Goal: Transaction & Acquisition: Obtain resource

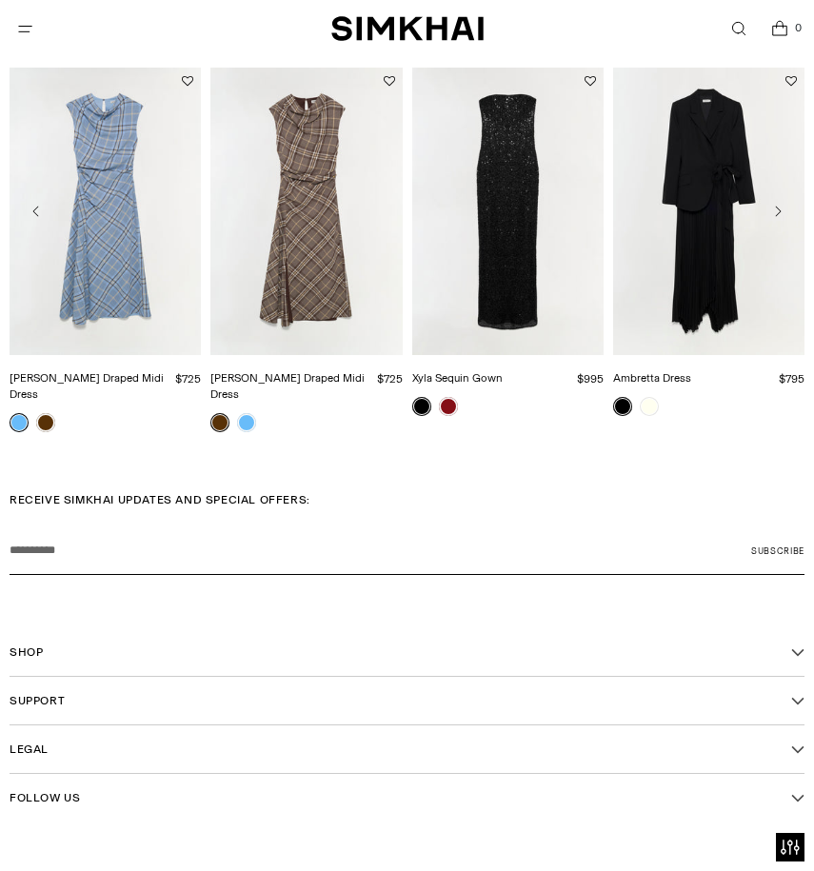
scroll to position [2545, 0]
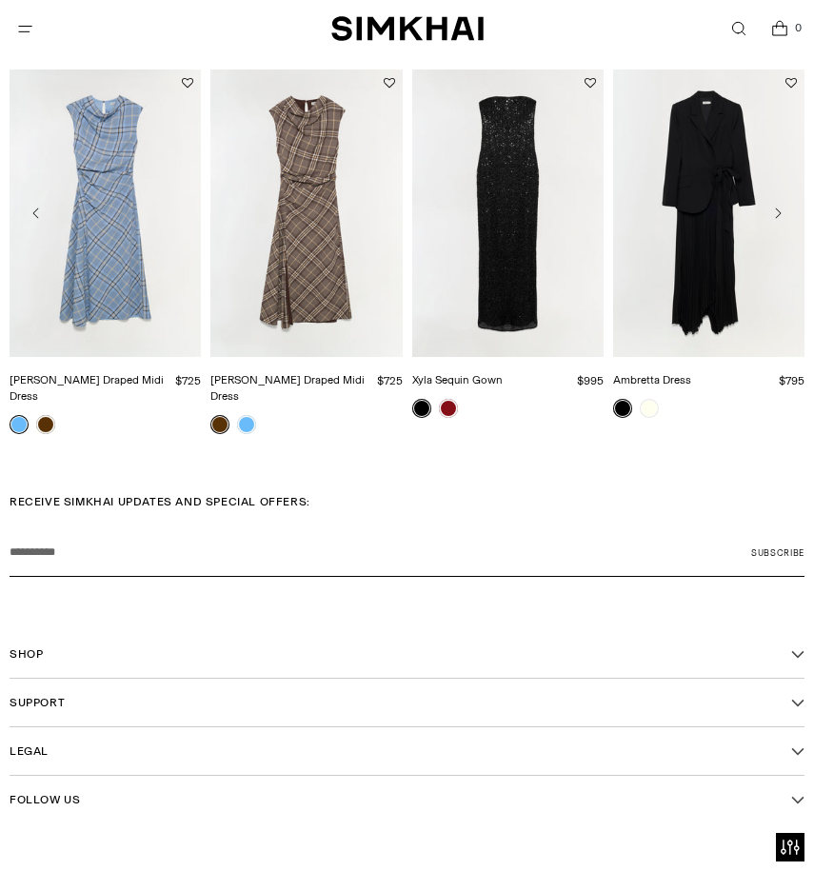
click at [503, 373] on link "Xyla Sequin Gown" at bounding box center [457, 379] width 90 height 13
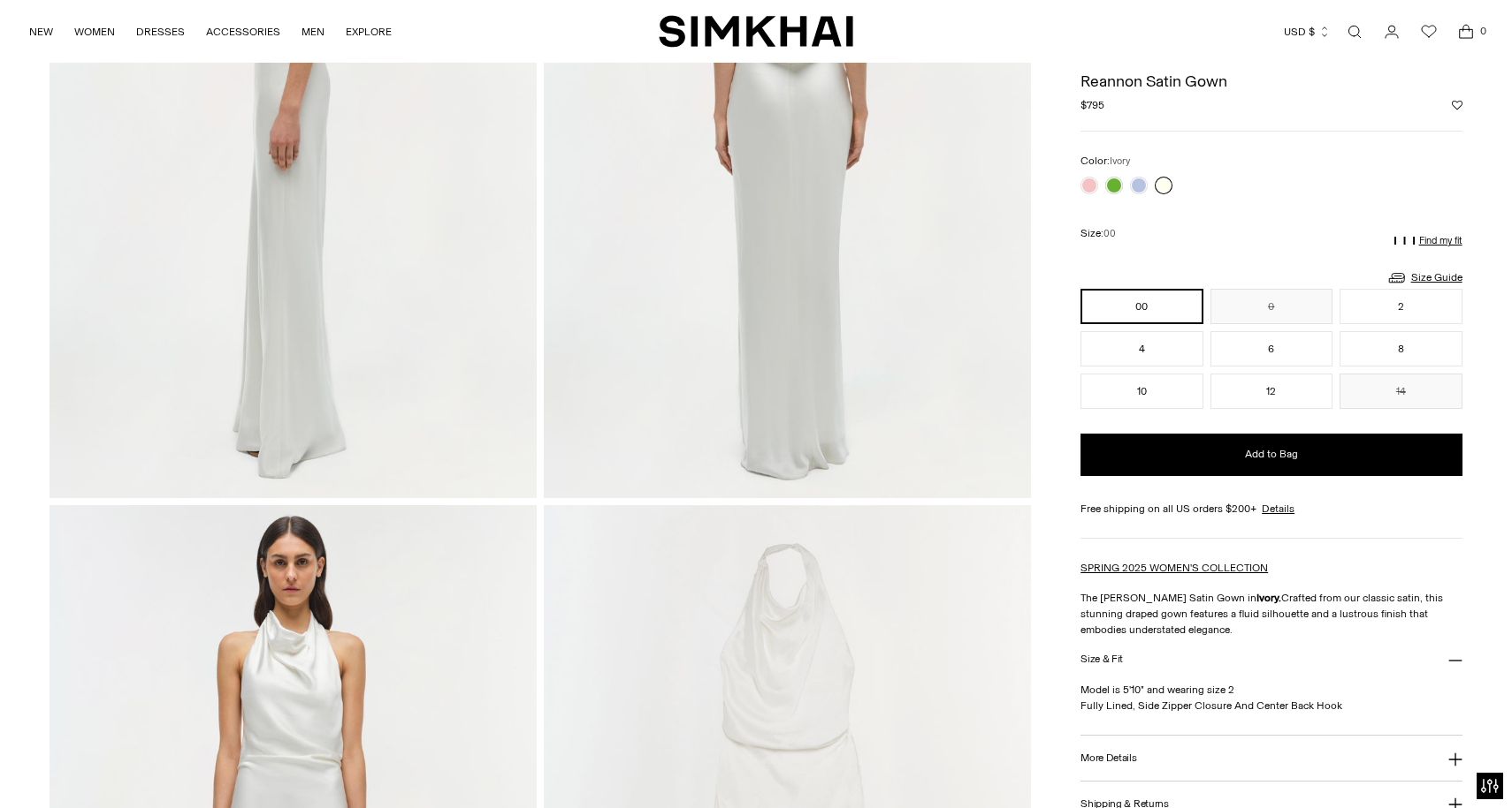
scroll to position [1047, 0]
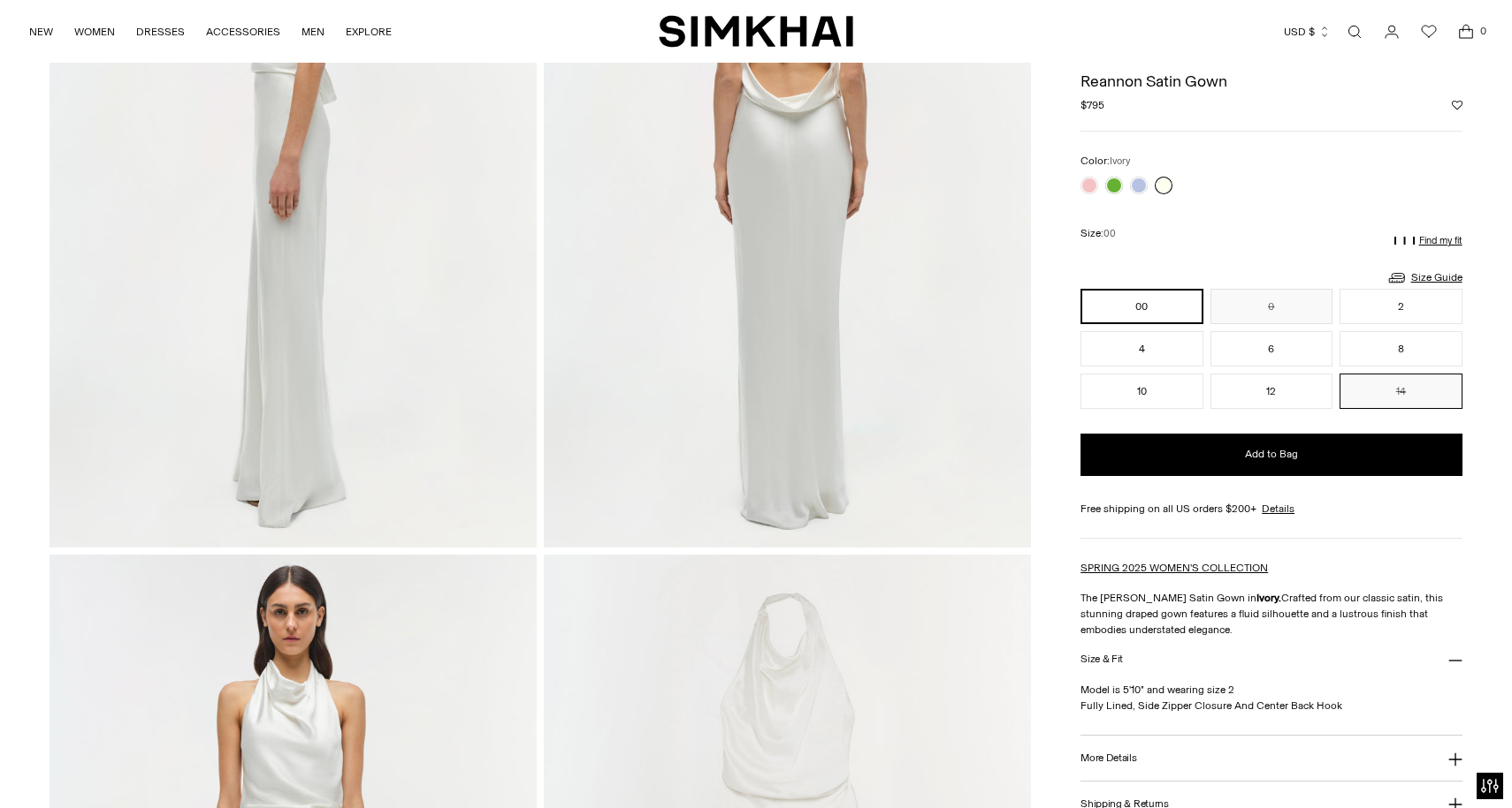
click at [755, 393] on button "14" at bounding box center [1400, 391] width 122 height 35
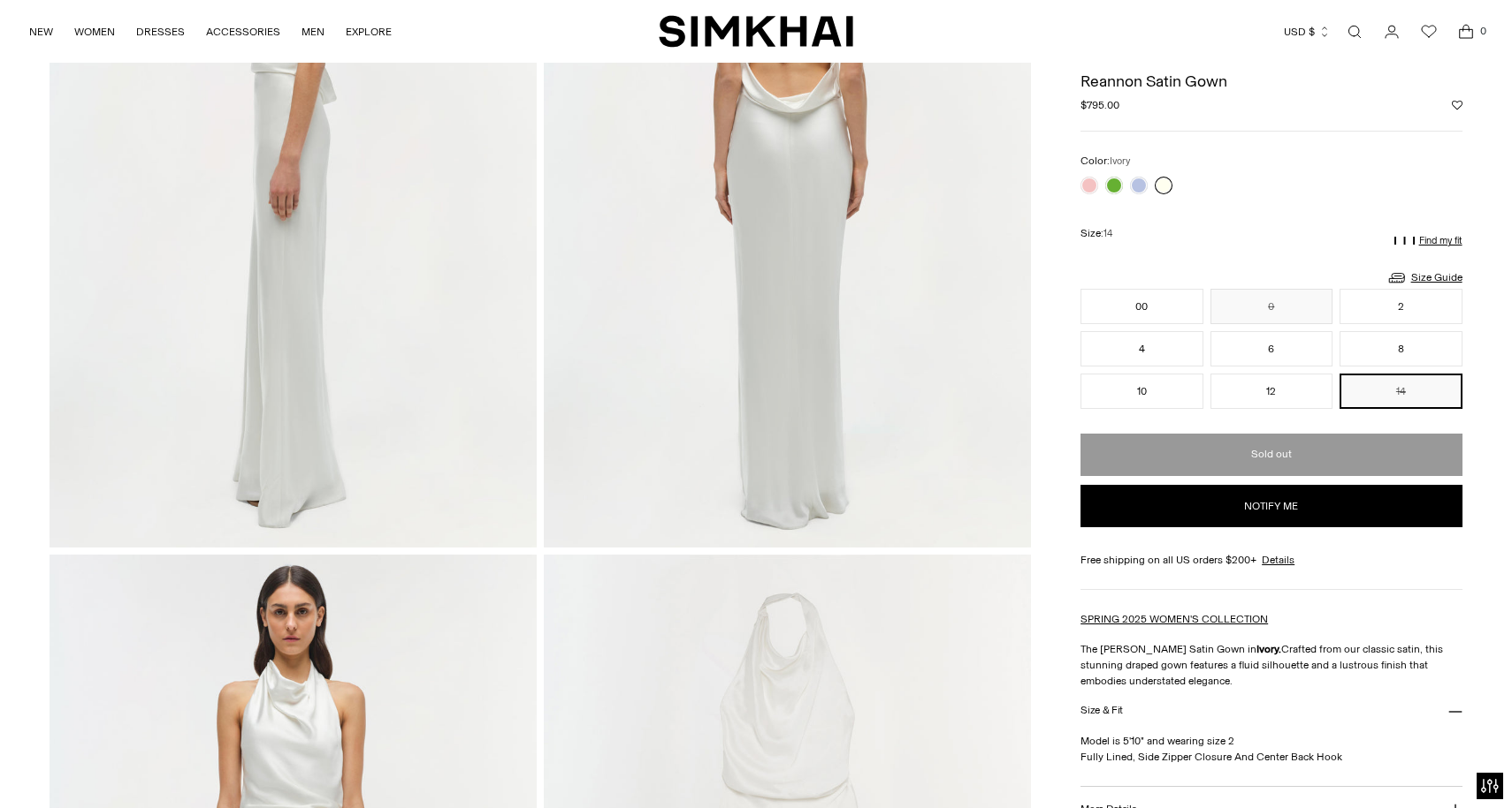
click at [755, 519] on button "Notify me" at bounding box center [1271, 507] width 381 height 43
select select "**********"
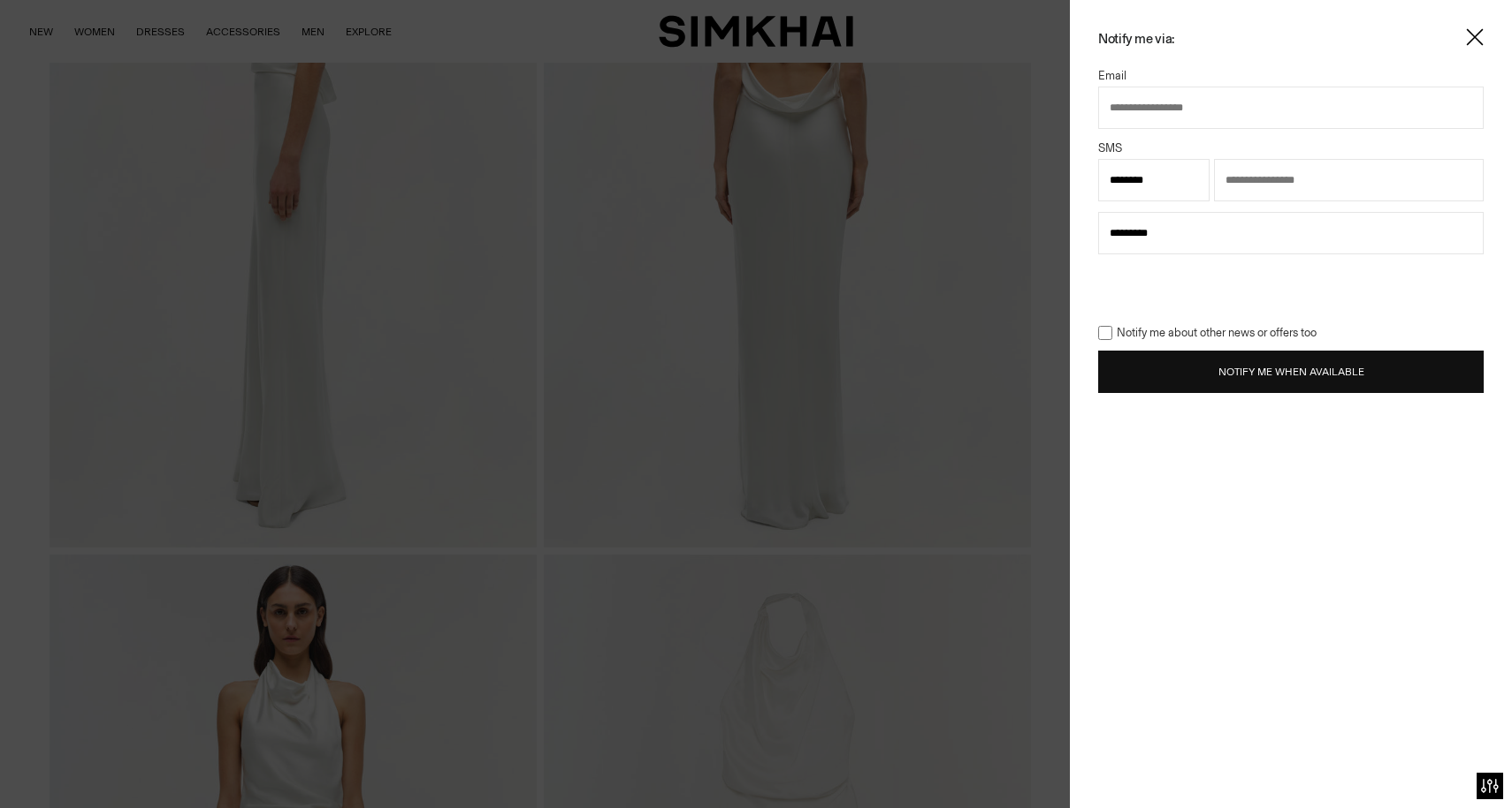
click at [755, 118] on input "text" at bounding box center [1290, 108] width 385 height 43
type input "**********"
click at [755, 178] on input "text" at bounding box center [1349, 180] width 269 height 43
type input "**********"
click at [755, 380] on button "Notify Me When Available" at bounding box center [1290, 372] width 385 height 43
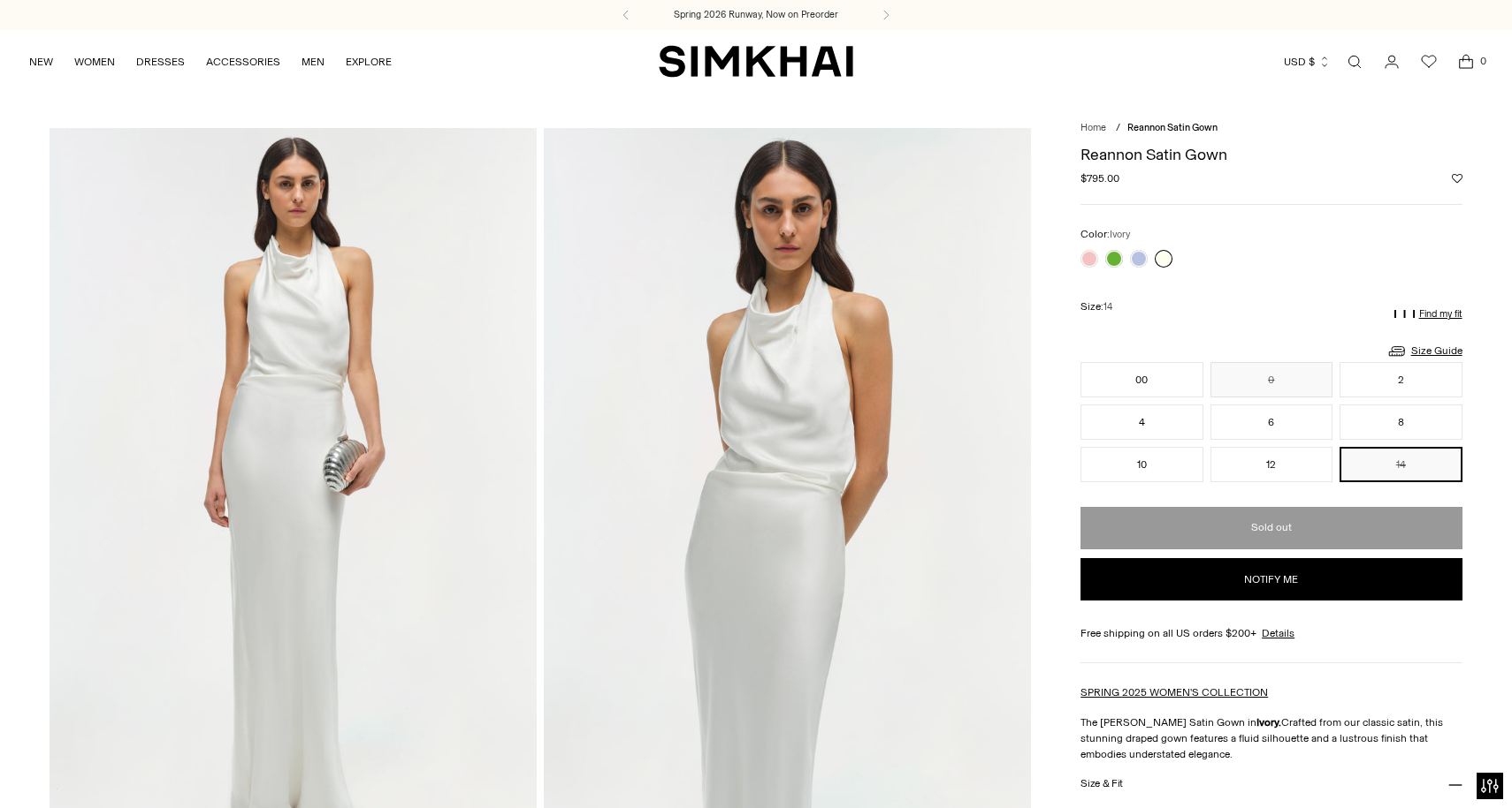
click at [755, 65] on img "SIMKHAI" at bounding box center [756, 61] width 195 height 34
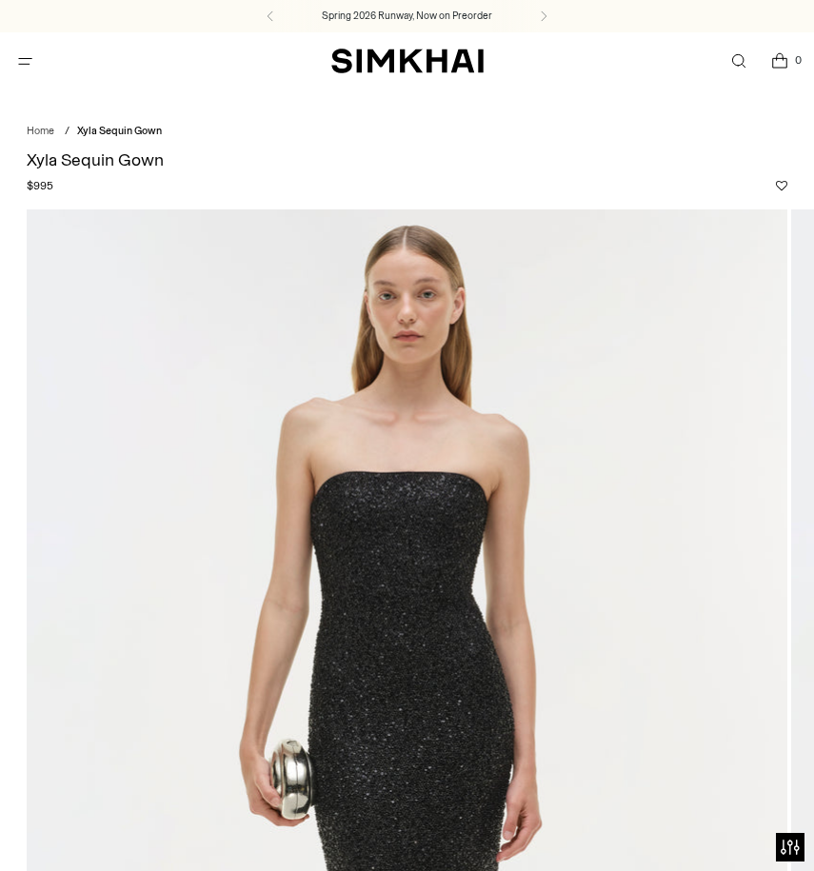
scroll to position [1, 0]
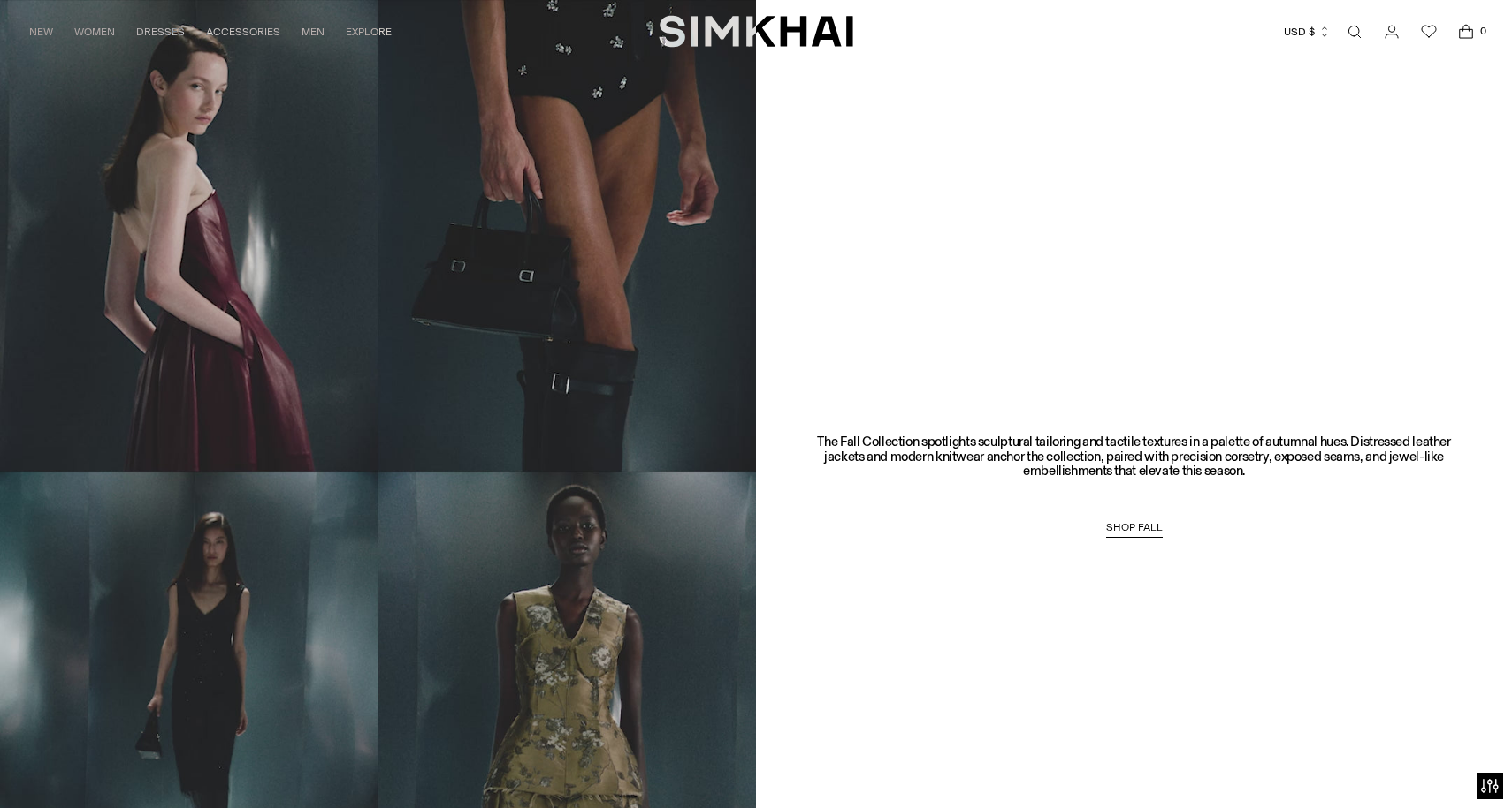
scroll to position [1483, 0]
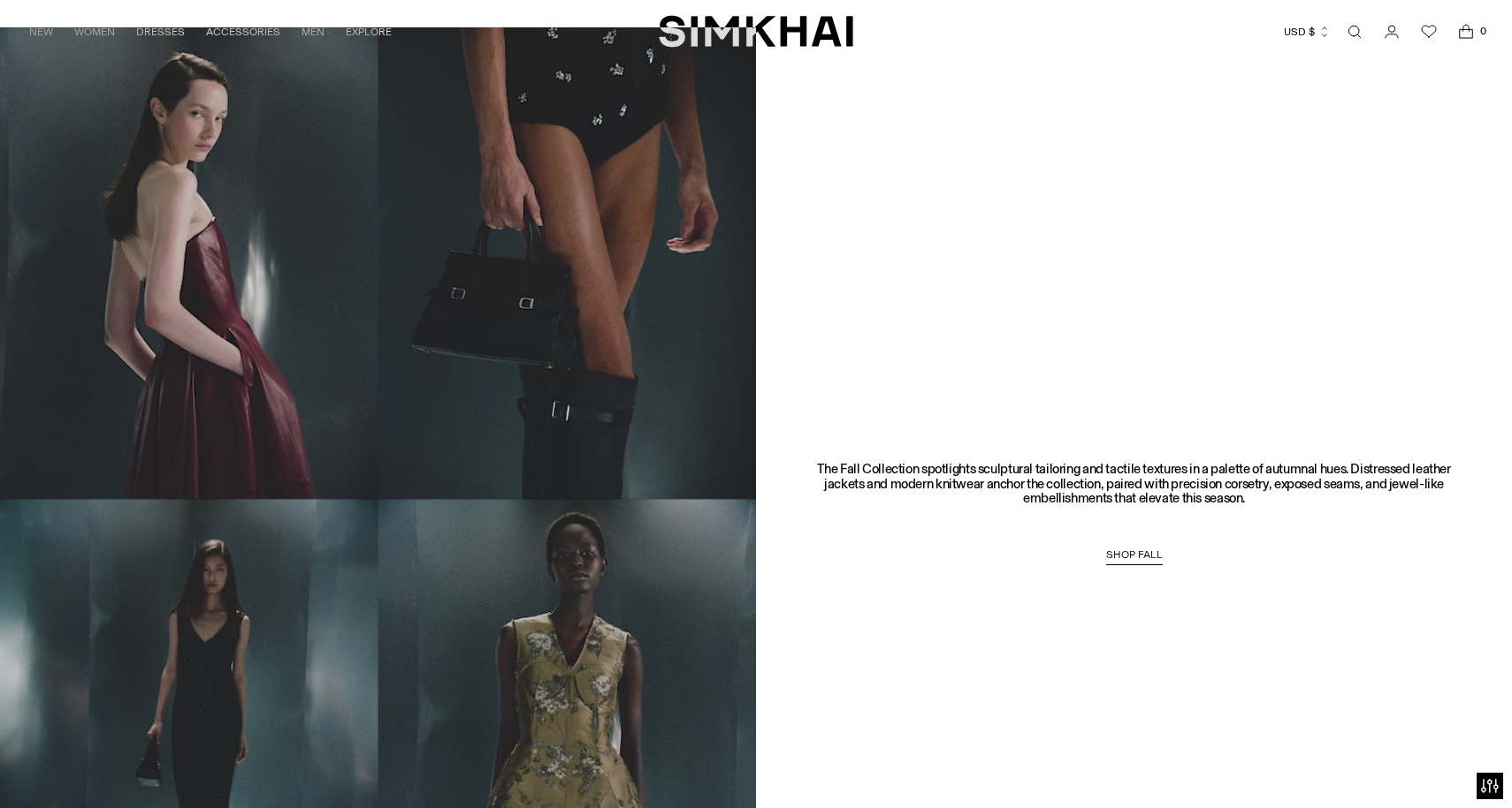
click at [627, 310] on video at bounding box center [378, 500] width 756 height 944
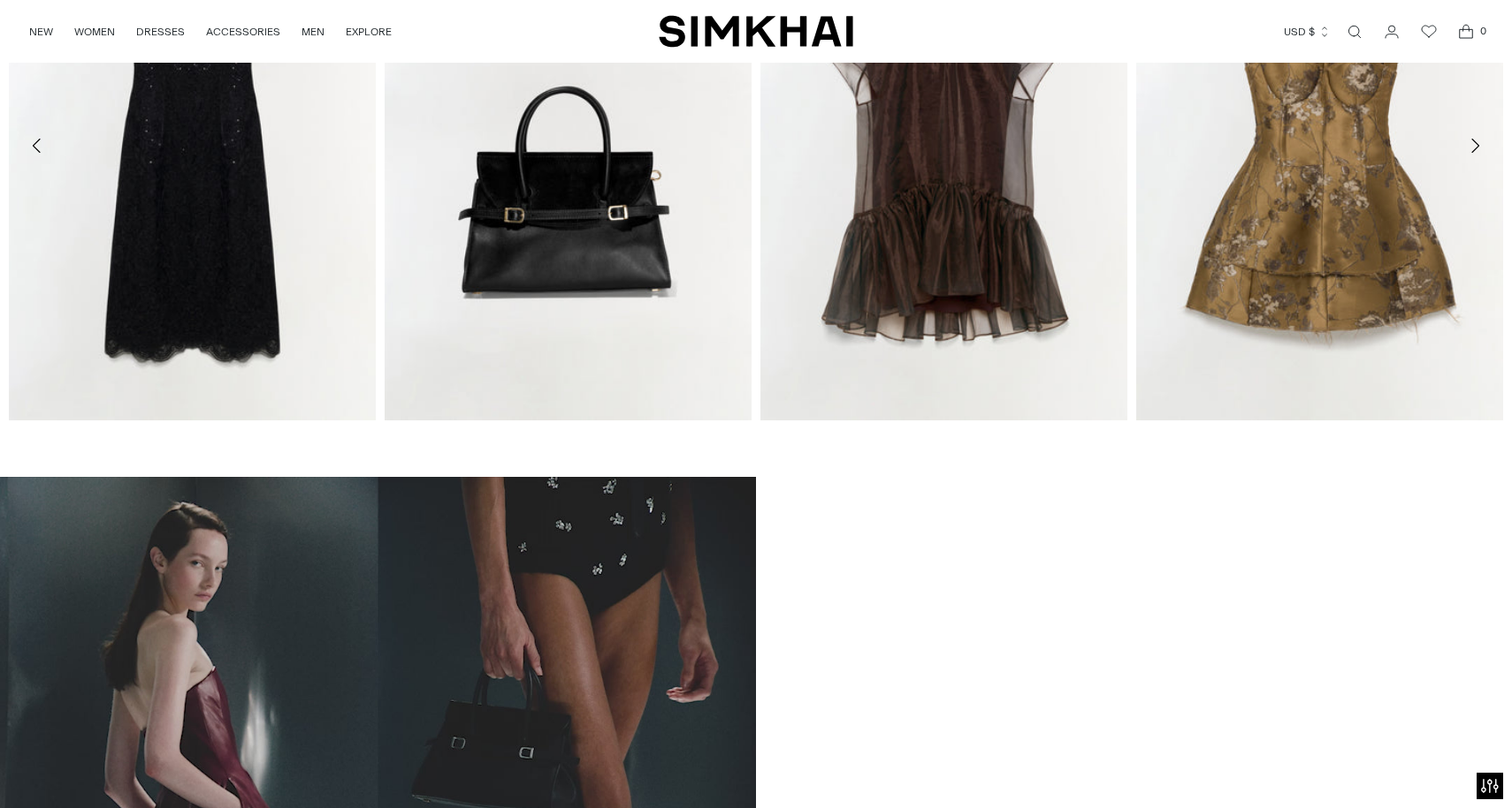
scroll to position [0, 0]
